Goal: Task Accomplishment & Management: Manage account settings

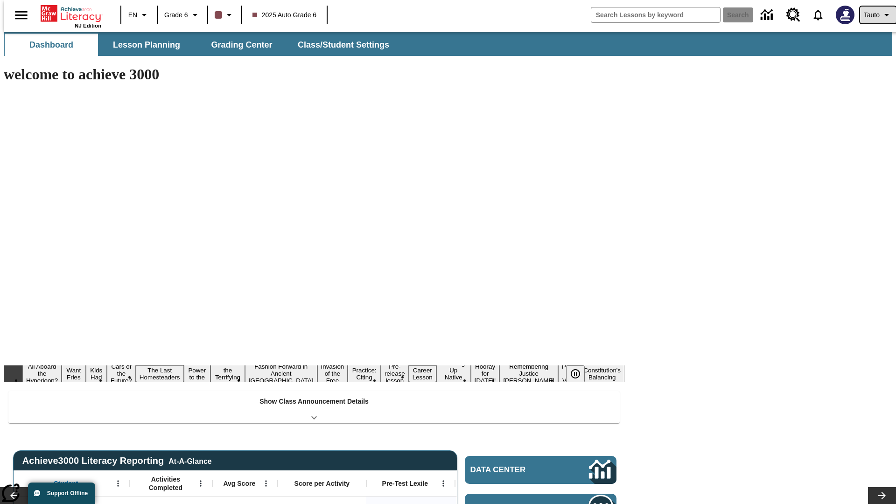
click at [873, 15] on span "Tauto" at bounding box center [872, 15] width 16 height 10
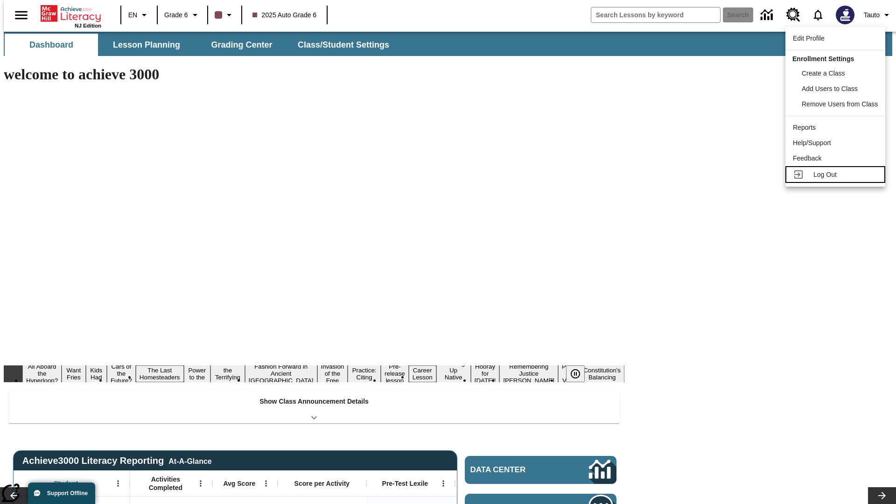
click at [837, 175] on span "Log Out" at bounding box center [825, 174] width 23 height 7
